Goal: Navigation & Orientation: Find specific page/section

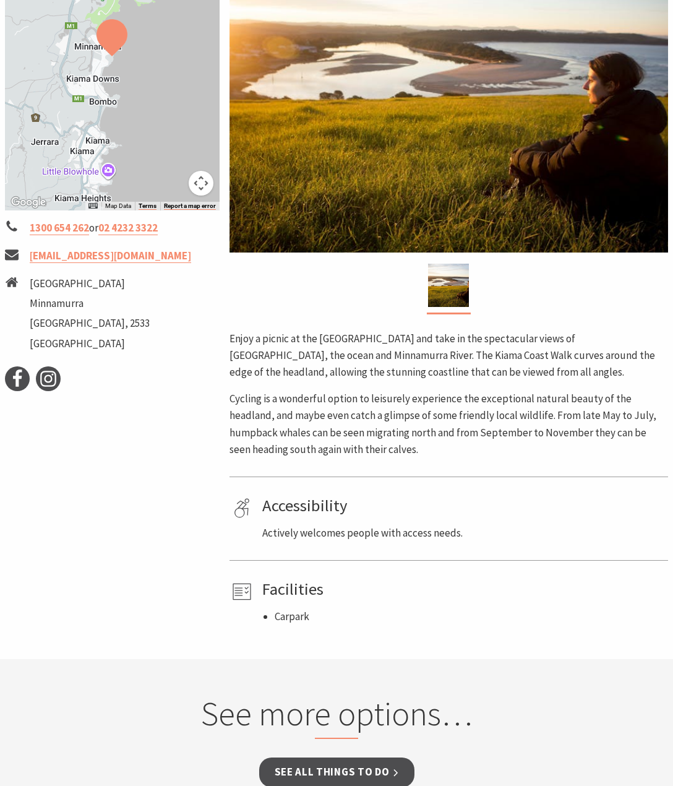
scroll to position [310, 0]
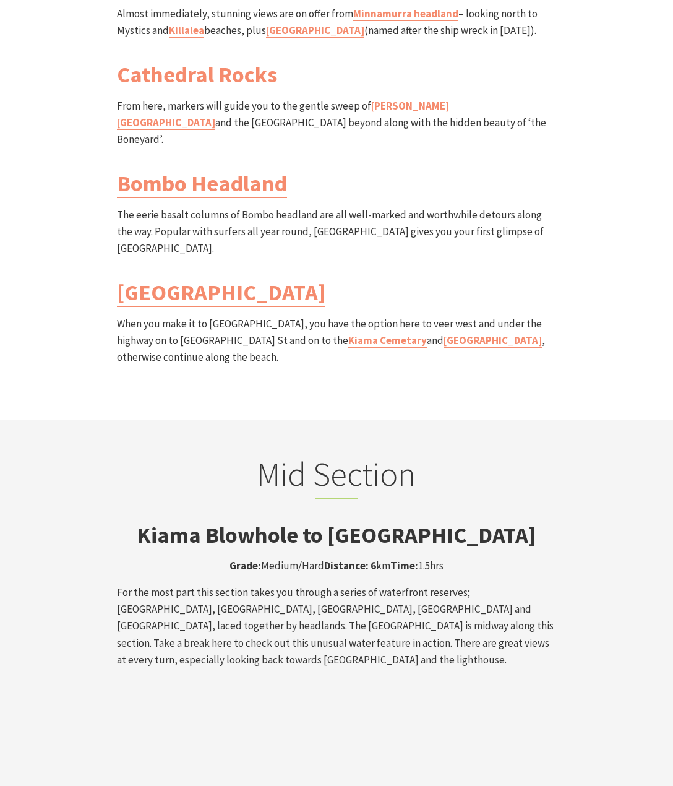
scroll to position [1812, 0]
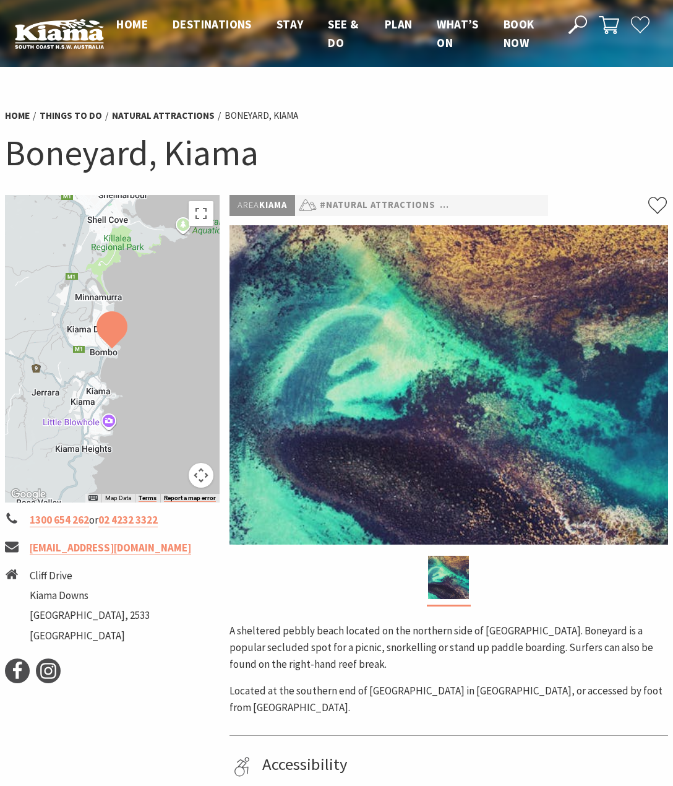
drag, startPoint x: 166, startPoint y: 392, endPoint x: 111, endPoint y: 335, distance: 78.8
click at [166, 391] on div at bounding box center [112, 349] width 215 height 308
